Goal: Check status: Check status

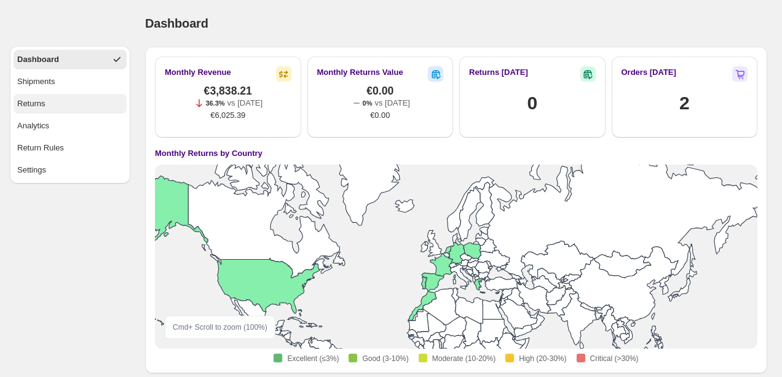
click at [86, 103] on button "Returns" at bounding box center [70, 104] width 113 height 20
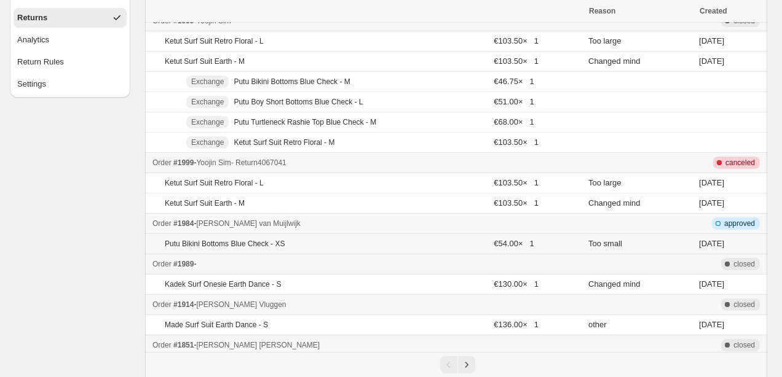
scroll to position [89, 0]
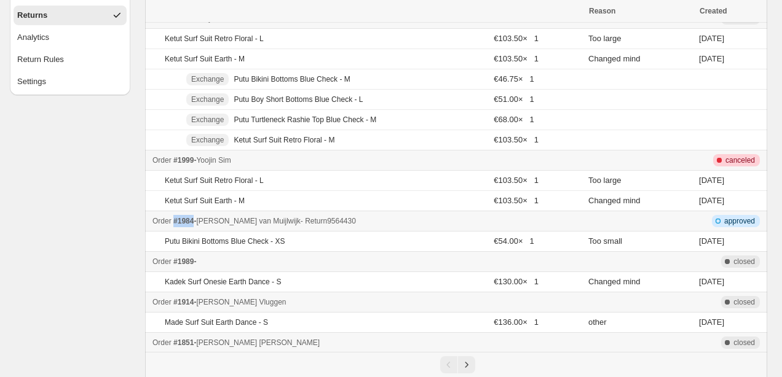
drag, startPoint x: 175, startPoint y: 221, endPoint x: 197, endPoint y: 224, distance: 22.3
click at [194, 224] on span "#1984" at bounding box center [183, 221] width 20 height 9
